Goal: Download file/media

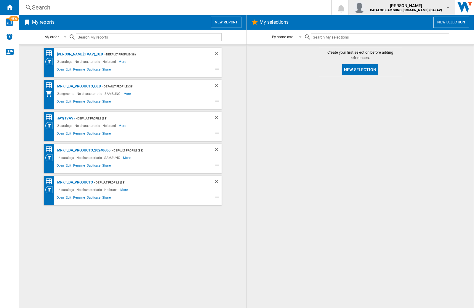
click at [365, 7] on img "button" at bounding box center [360, 7] width 12 height 12
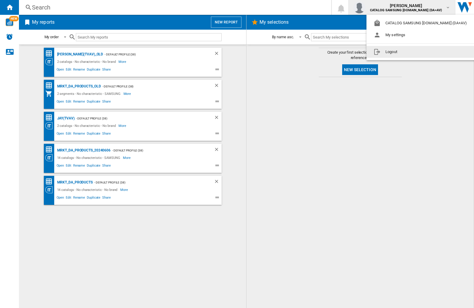
click at [412, 52] on button "Logout" at bounding box center [422, 52] width 110 height 12
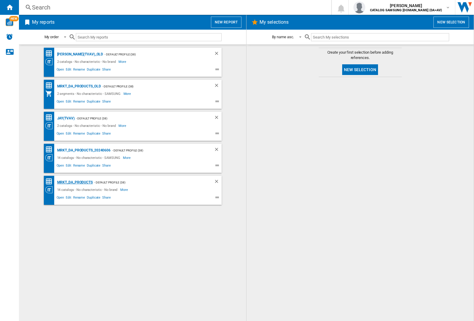
click at [75, 182] on div "MRKT_DA_PRODUCTS" at bounding box center [74, 182] width 37 height 7
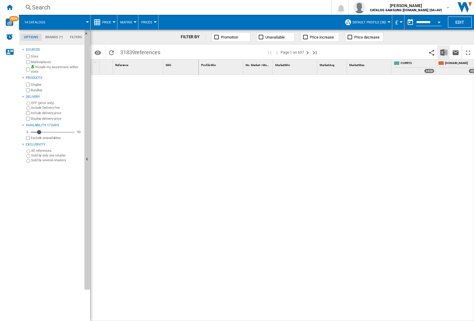
click at [444, 52] on img "Download in Excel" at bounding box center [443, 52] width 7 height 7
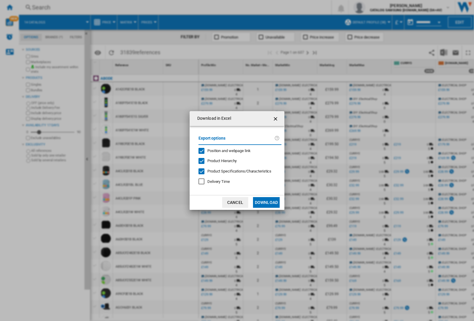
click at [225, 151] on span "Position and webpage link" at bounding box center [228, 150] width 43 height 4
click at [266, 202] on button "Download" at bounding box center [266, 202] width 27 height 11
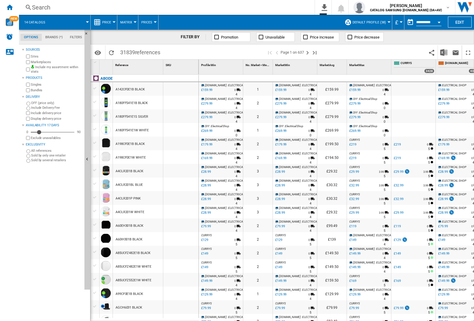
click at [185, 101] on div at bounding box center [180, 103] width 35 height 14
